Goal: Task Accomplishment & Management: Manage account settings

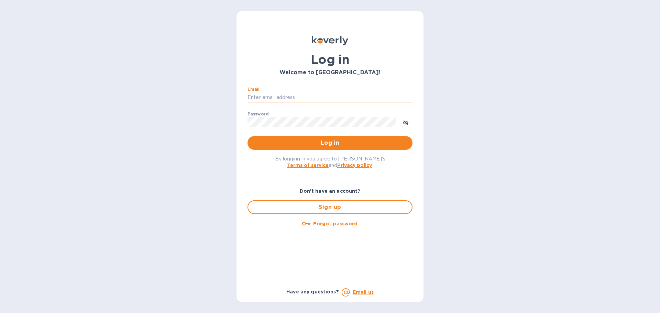
click at [274, 95] on input "Email" at bounding box center [330, 97] width 165 height 10
type input "[PERSON_NAME][EMAIL_ADDRESS][DOMAIN_NAME]"
click at [305, 141] on span "Log in" at bounding box center [330, 143] width 154 height 8
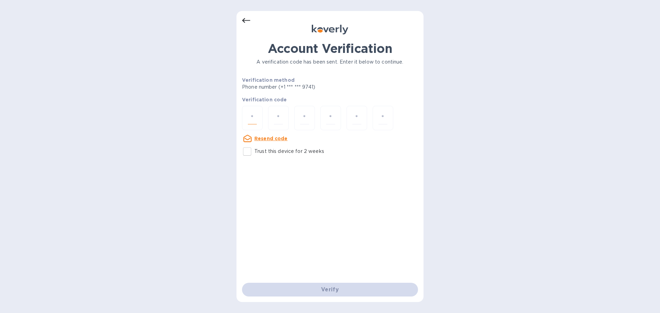
click at [248, 117] on input "number" at bounding box center [252, 118] width 9 height 13
paste input "1"
type input "1"
type input "6"
type input "7"
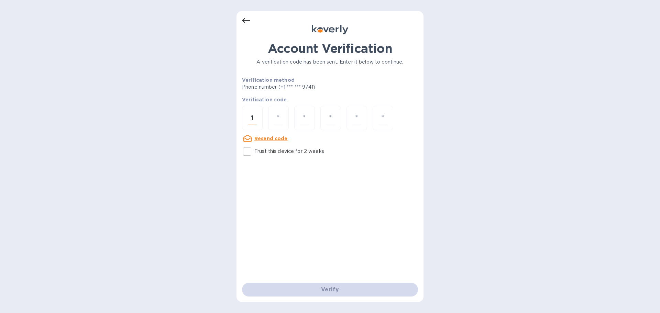
type input "1"
type input "9"
type input "8"
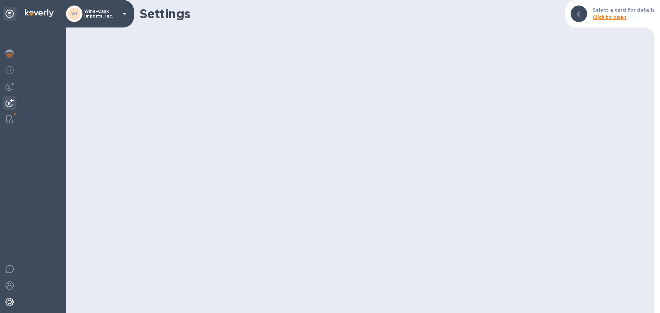
click at [11, 103] on img at bounding box center [10, 103] width 8 height 8
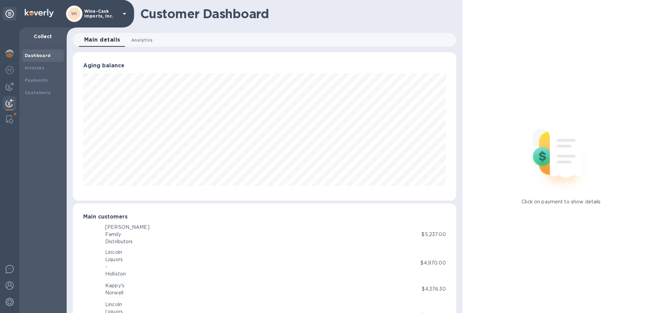
scroll to position [343699, 343467]
click at [31, 83] on b "Payments" at bounding box center [36, 80] width 23 height 5
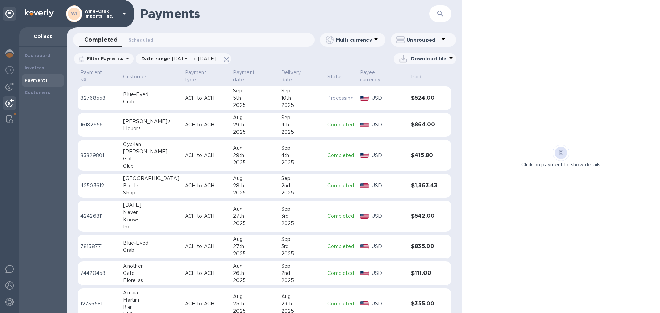
scroll to position [170, 0]
